Goal: Navigation & Orientation: Go to known website

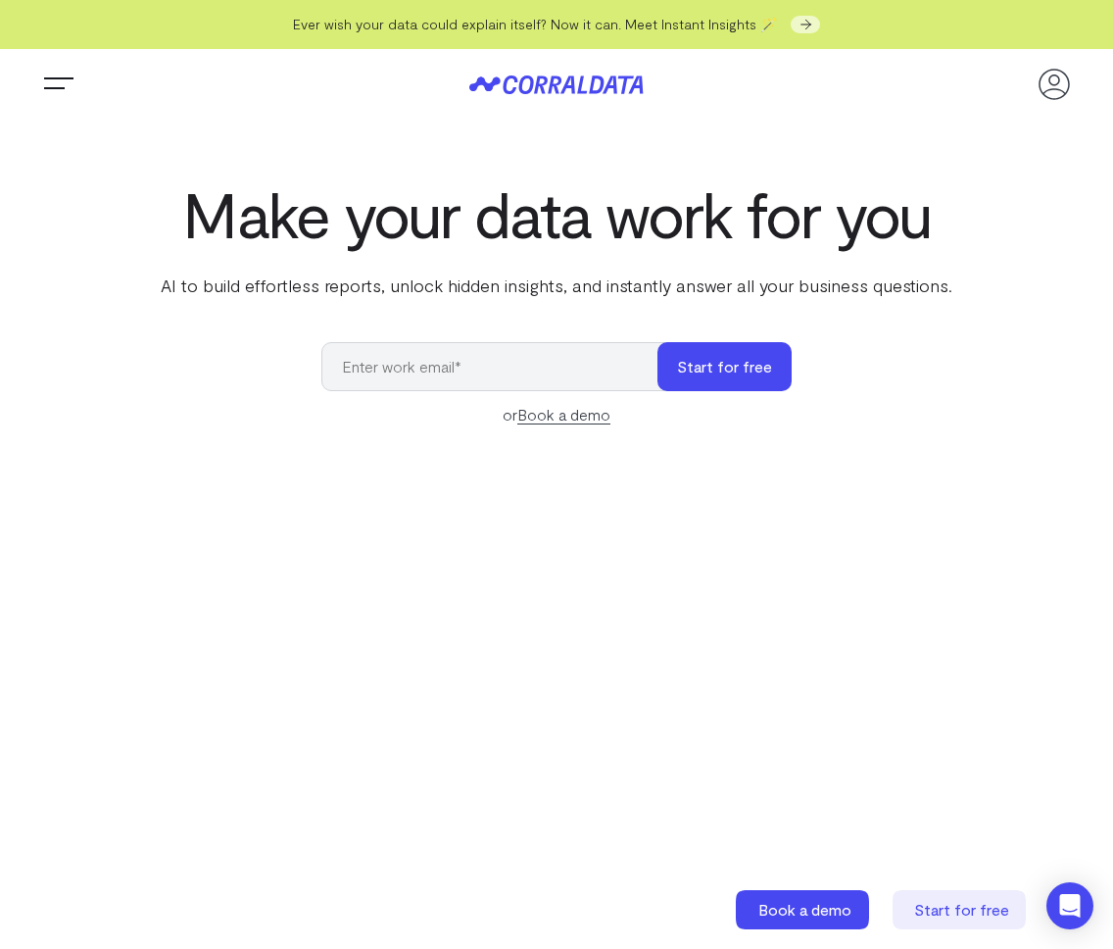
click at [914, 214] on h1 "Make your data work for you" at bounding box center [557, 213] width 800 height 71
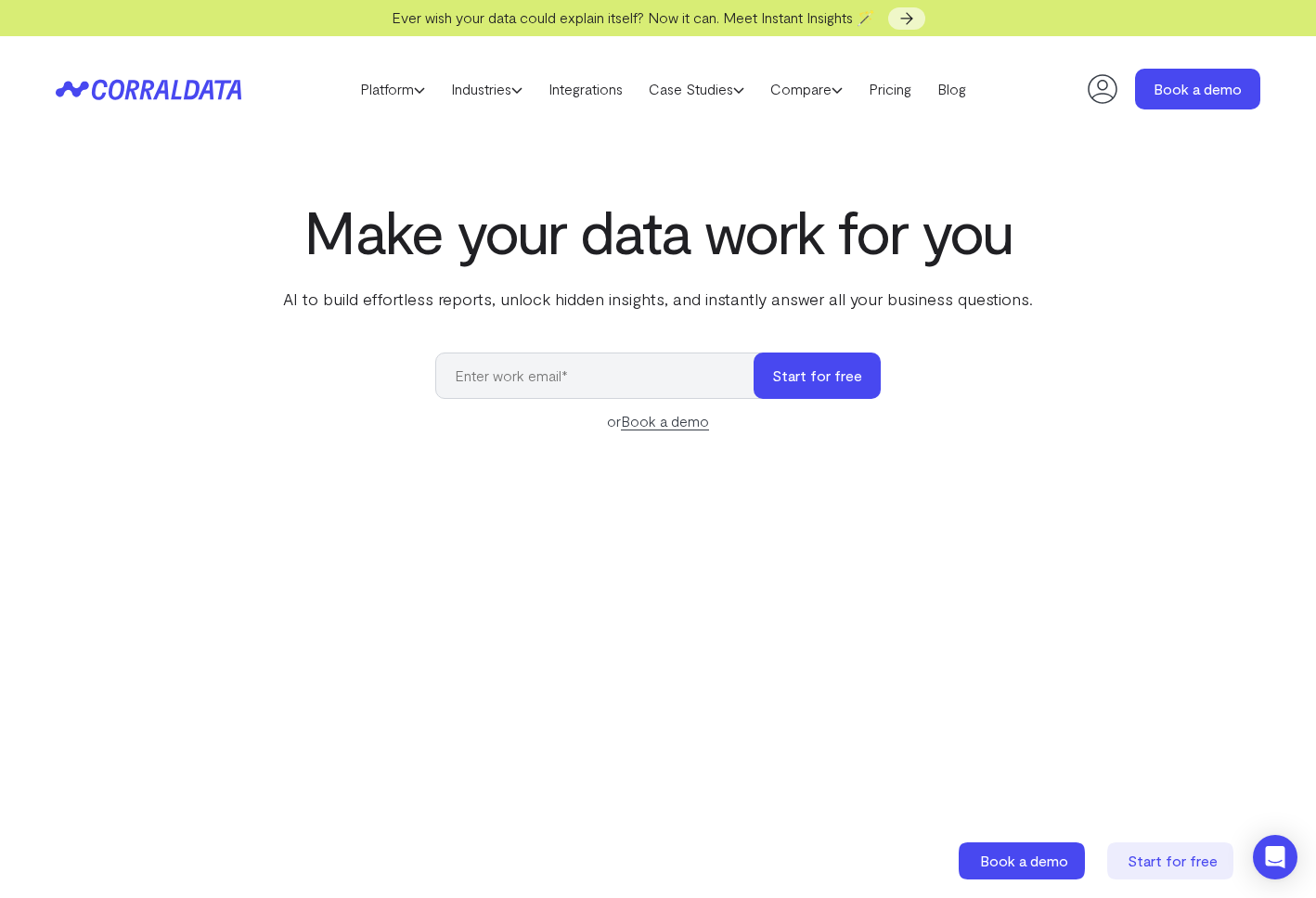
drag, startPoint x: 1156, startPoint y: 243, endPoint x: 1096, endPoint y: 76, distance: 177.5
click at [1053, 231] on div "Make your data work for you AI to build effortless reports, unlock hidden insig…" at bounding box center [658, 612] width 1316 height 829
click at [1053, 88] on icon at bounding box center [1102, 88] width 29 height 29
